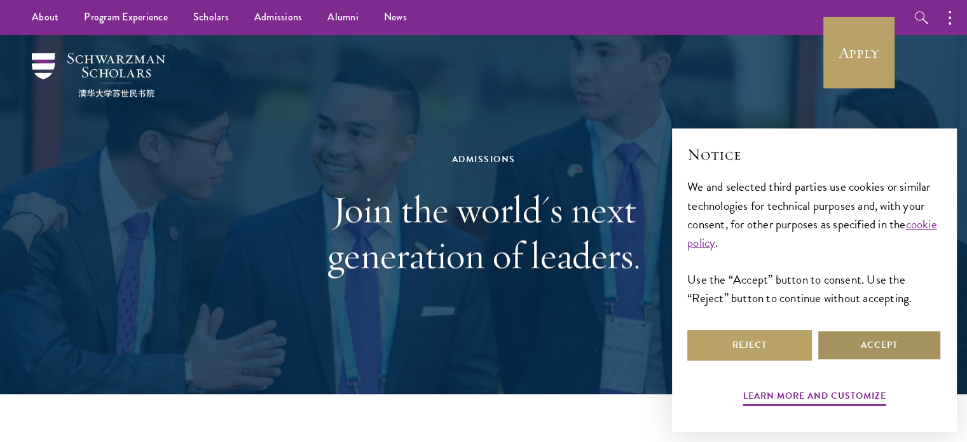
click at [899, 355] on button "Accept" at bounding box center [879, 345] width 125 height 31
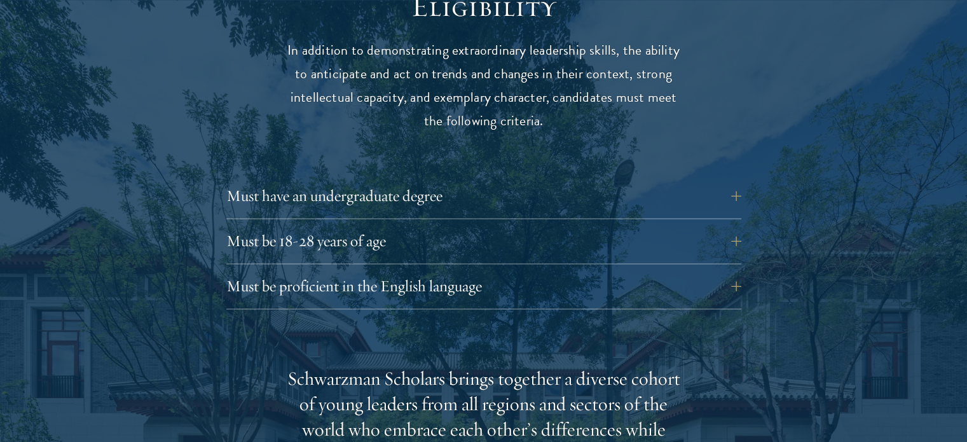
scroll to position [1710, 0]
click at [626, 274] on button "Must be proficient in the English language" at bounding box center [493, 286] width 515 height 31
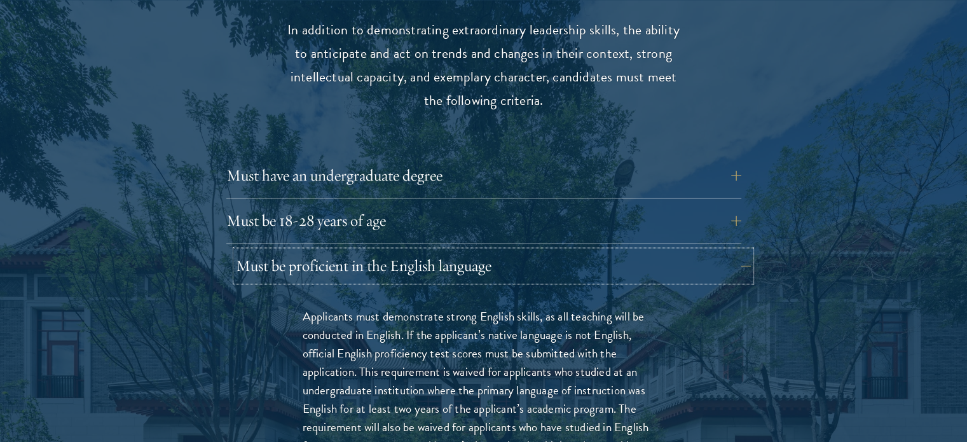
scroll to position [1732, 0]
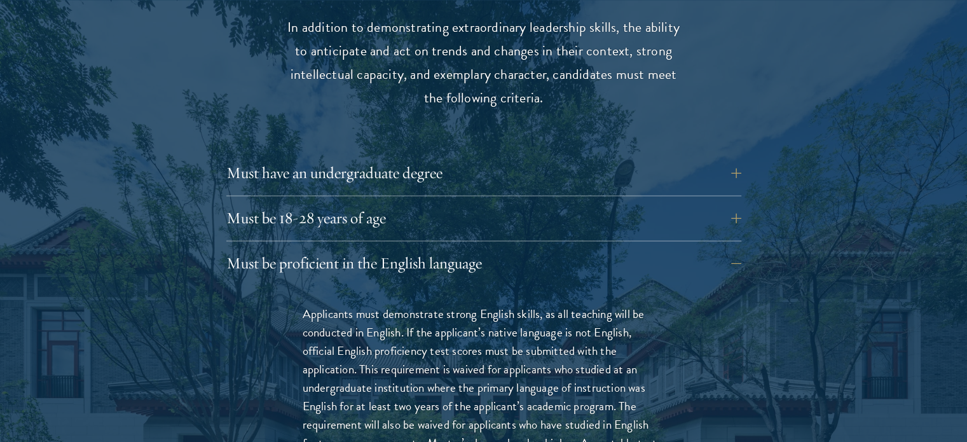
click at [590, 162] on div "Must have an undergraduate degree Applicants who are currently enrolled in unde…" at bounding box center [483, 177] width 515 height 38
click at [476, 158] on button "Must have an undergraduate degree" at bounding box center [493, 173] width 515 height 31
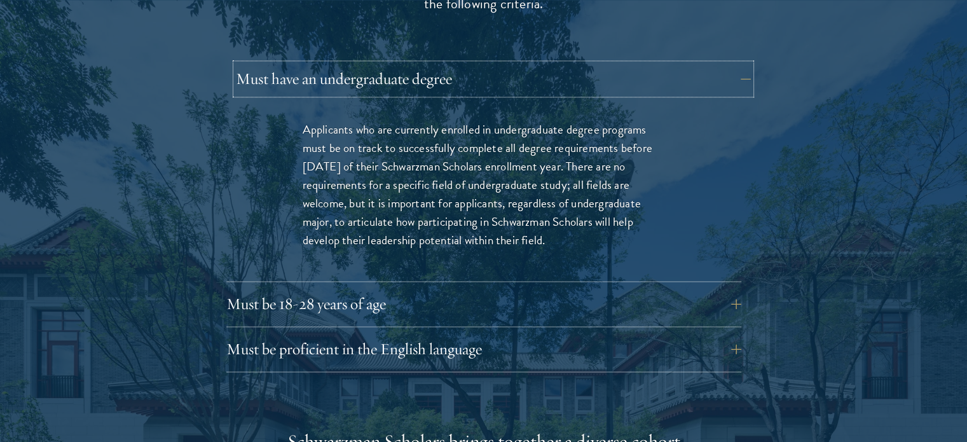
scroll to position [1847, 0]
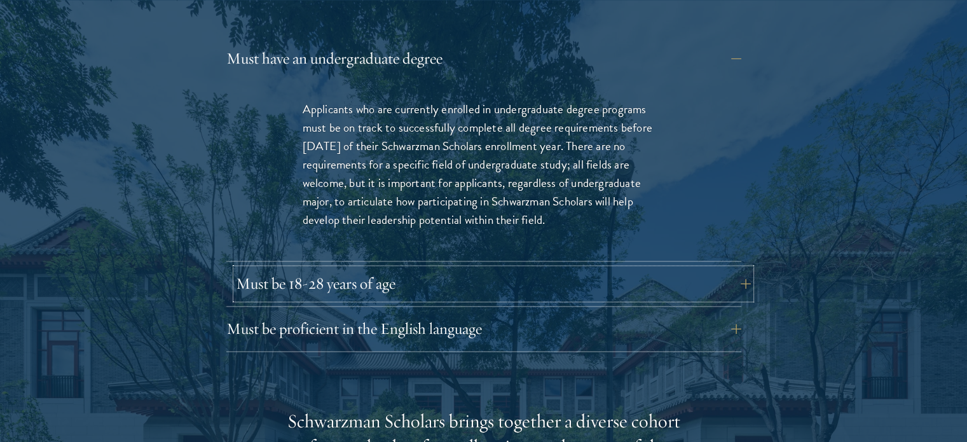
click at [432, 268] on button "Must be 18-28 years of age" at bounding box center [493, 283] width 515 height 31
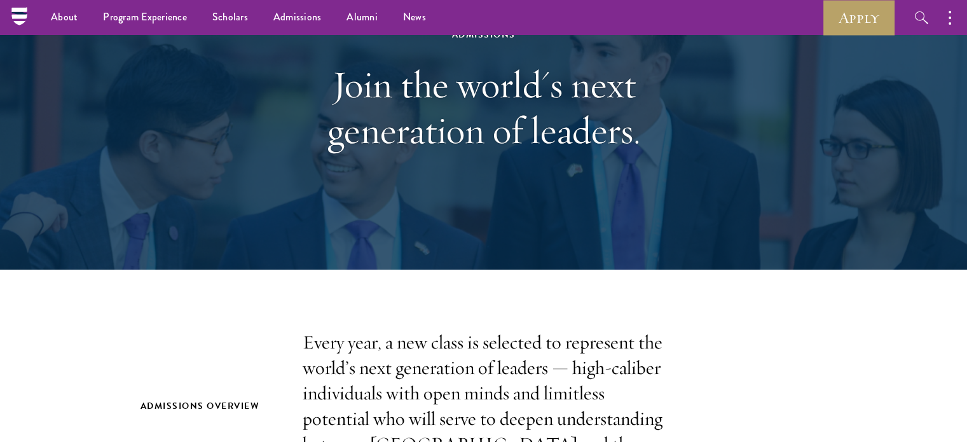
scroll to position [0, 0]
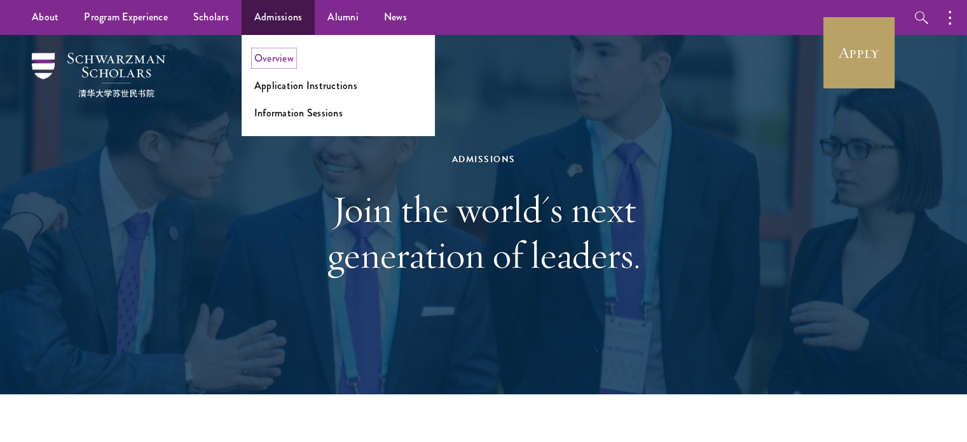
click at [272, 55] on link "Overview" at bounding box center [273, 58] width 39 height 15
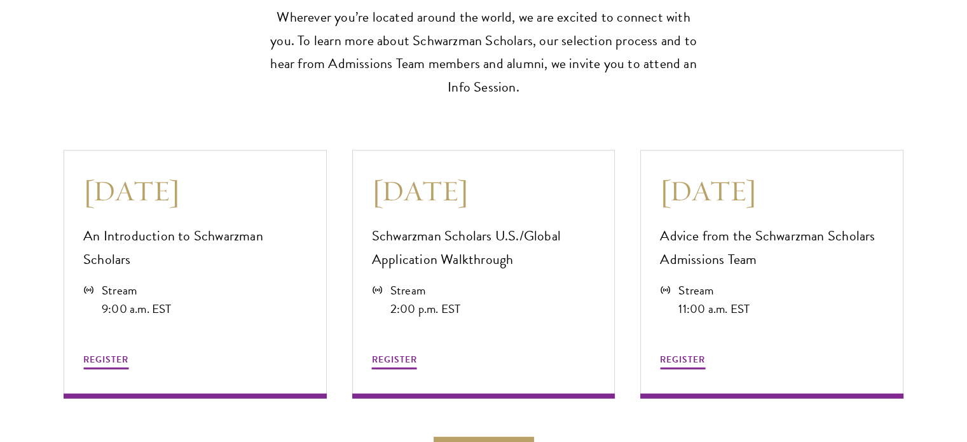
scroll to position [3422, 0]
click at [462, 259] on p "Schwarzman Scholars U.S./Global Application Walkthrough" at bounding box center [484, 248] width 224 height 47
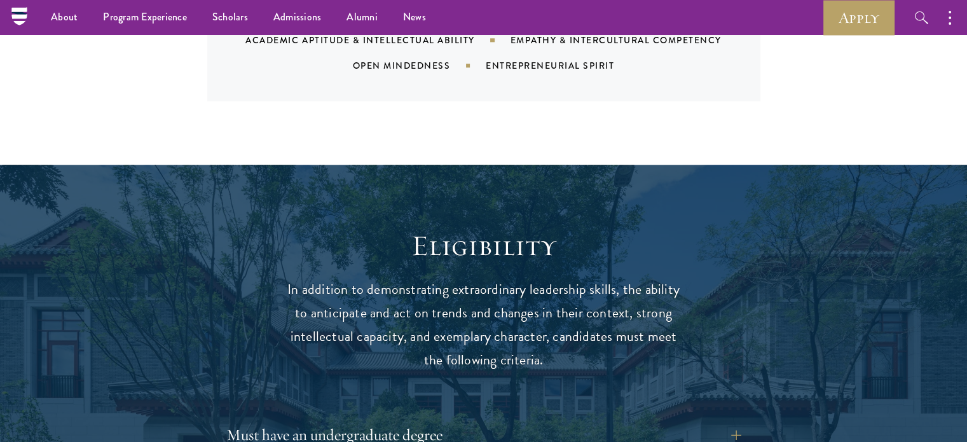
scroll to position [1423, 0]
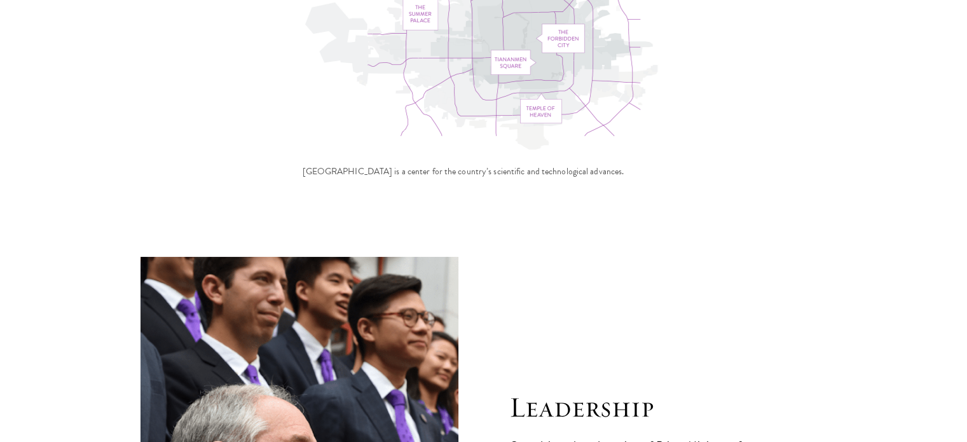
scroll to position [4246, 0]
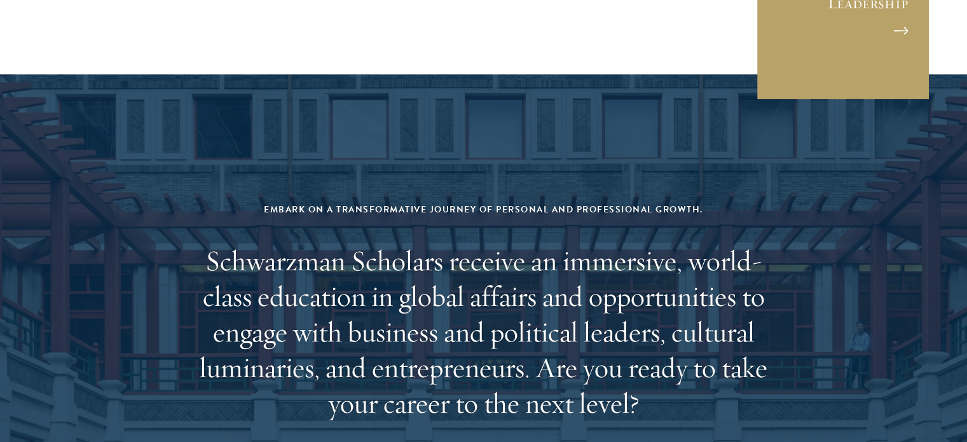
click at [191, 243] on h2 "Schwarzman Scholars receive an immersive, world-class education in global affai…" at bounding box center [483, 332] width 591 height 178
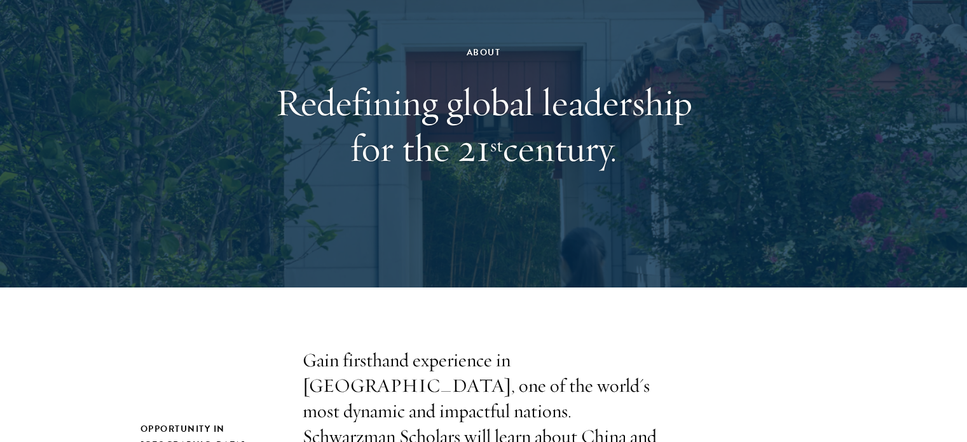
scroll to position [0, 0]
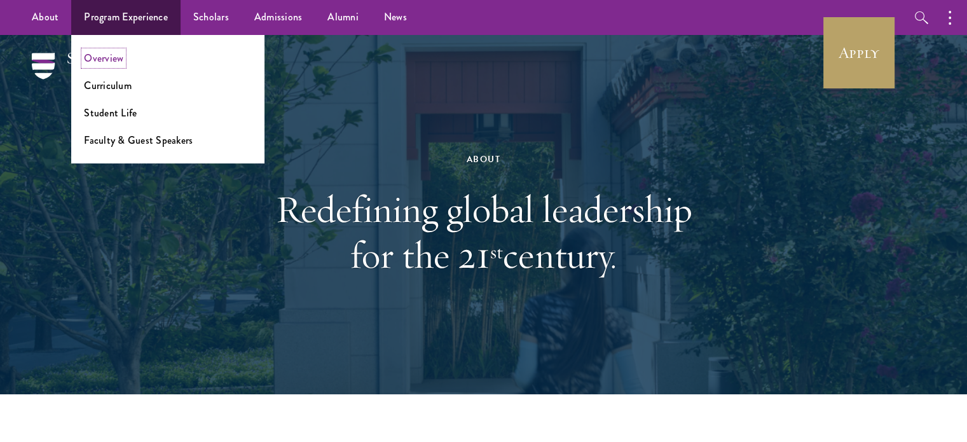
click at [108, 60] on link "Overview" at bounding box center [103, 58] width 39 height 15
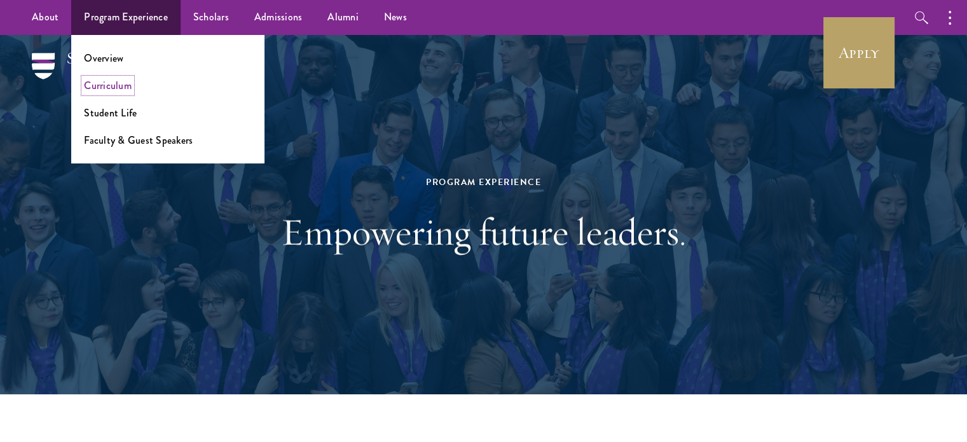
click at [110, 90] on link "Curriculum" at bounding box center [108, 85] width 48 height 15
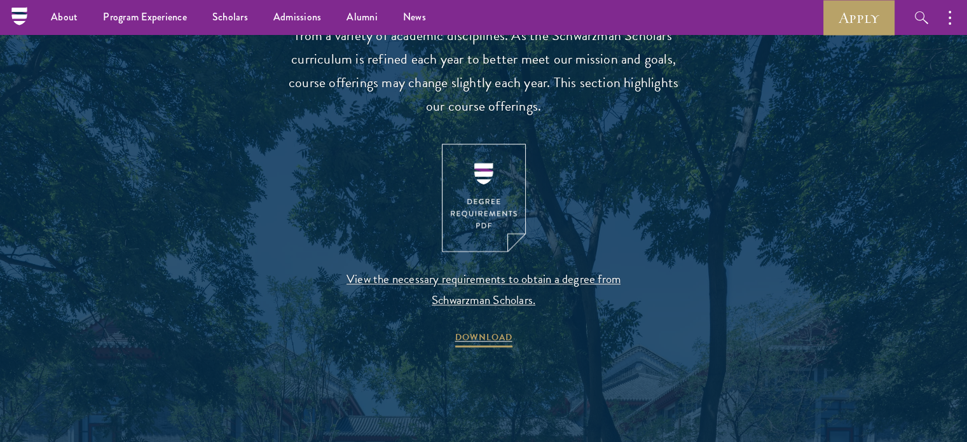
scroll to position [1282, 0]
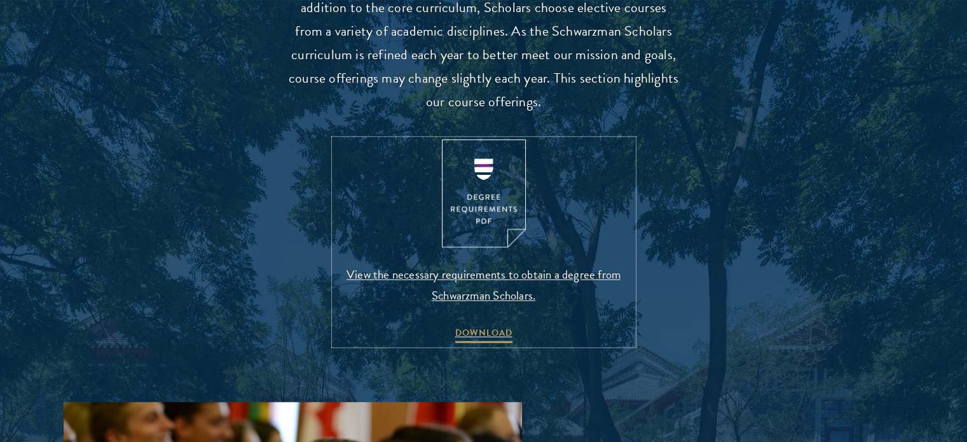
click at [501, 193] on img at bounding box center [484, 193] width 84 height 109
